Goal: Task Accomplishment & Management: Complete application form

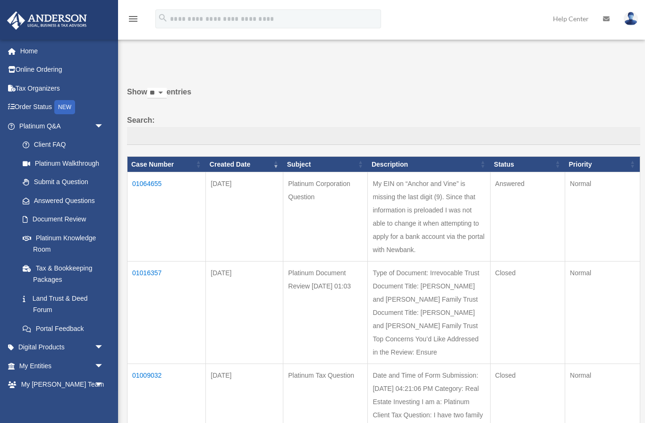
click at [62, 145] on link "Client FAQ" at bounding box center [63, 145] width 100 height 19
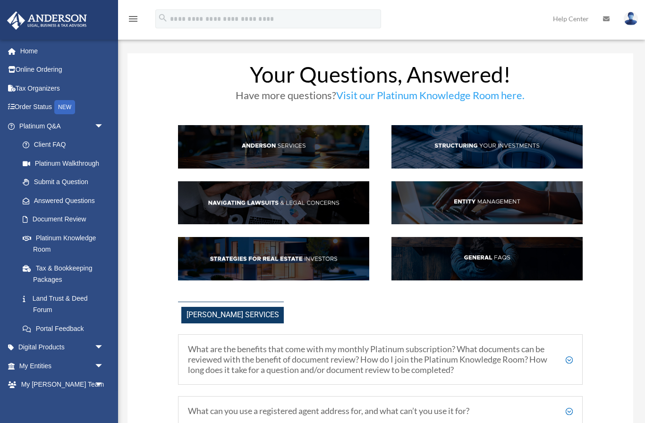
click at [87, 163] on link "Platinum Walkthrough" at bounding box center [65, 163] width 105 height 19
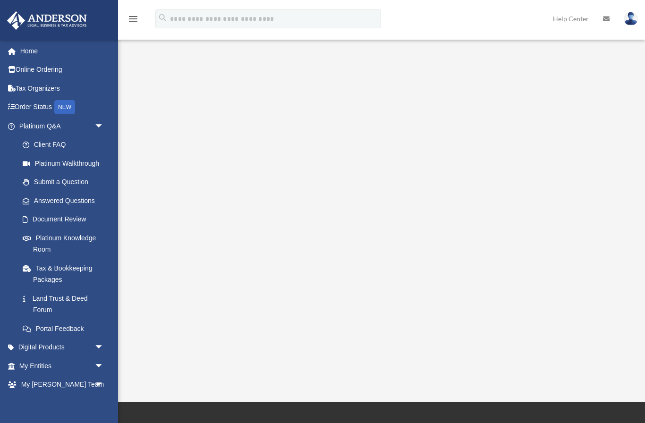
click at [77, 204] on link "Answered Questions" at bounding box center [65, 200] width 105 height 19
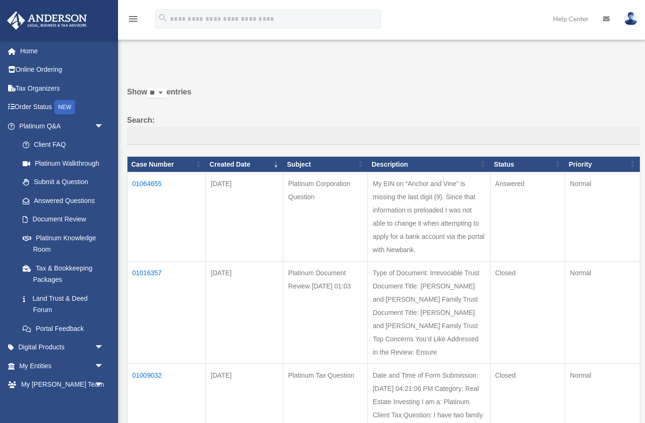
click at [56, 357] on link "My Entities arrow_drop_down" at bounding box center [62, 366] width 111 height 19
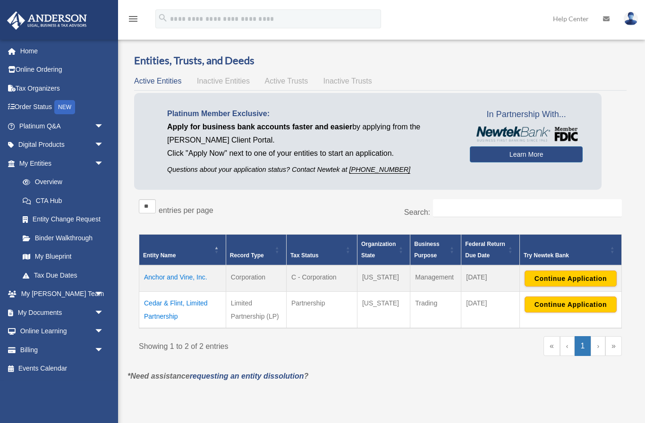
click at [574, 284] on button "Continue Application" at bounding box center [571, 279] width 92 height 16
click at [102, 157] on span "arrow_drop_down" at bounding box center [103, 163] width 19 height 19
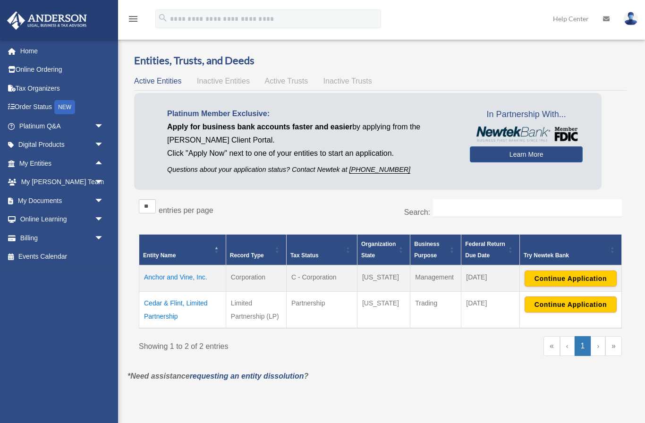
click at [64, 203] on link "My Documents arrow_drop_down" at bounding box center [62, 200] width 111 height 19
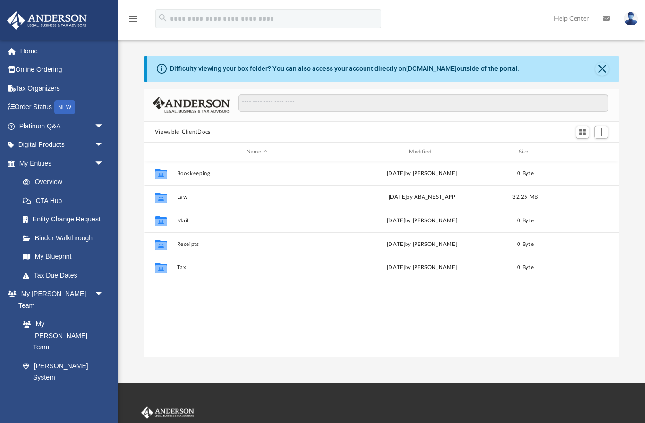
scroll to position [215, 475]
click at [77, 315] on link "My [PERSON_NAME] Team" at bounding box center [60, 336] width 95 height 42
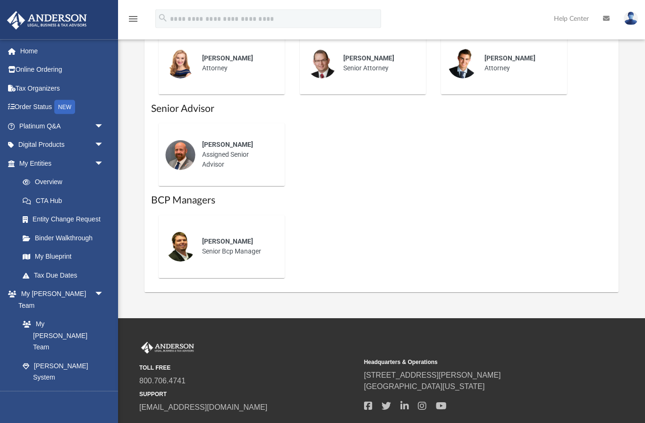
scroll to position [623, 0]
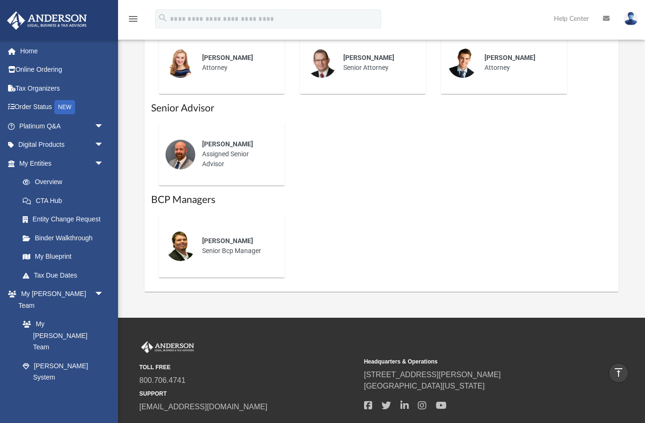
click at [104, 406] on span "arrow_drop_down" at bounding box center [103, 415] width 19 height 19
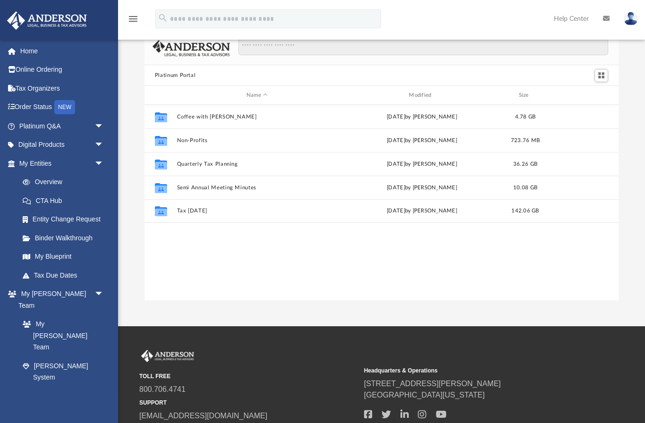
scroll to position [64, 0]
